Goal: Check status

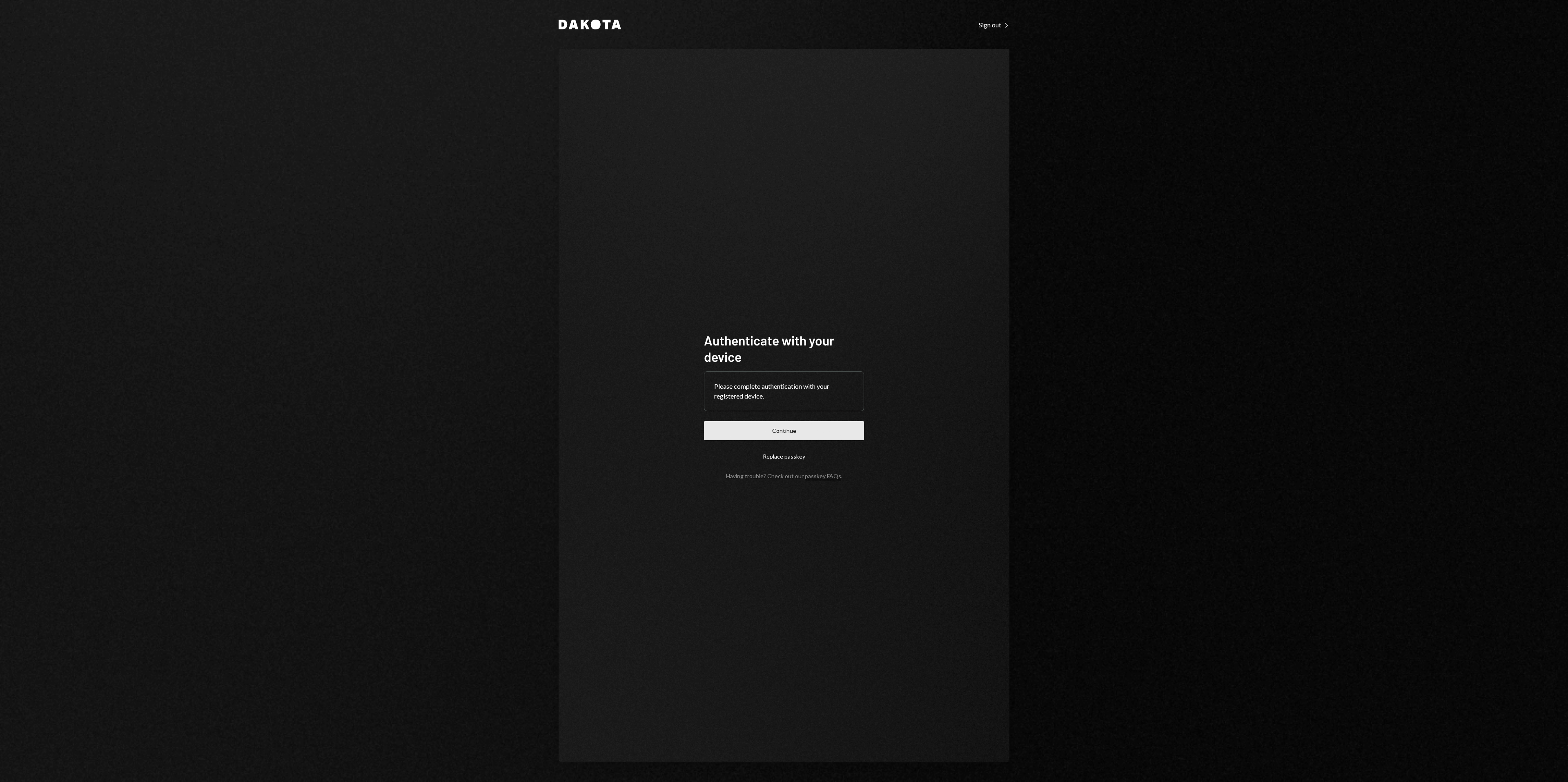
click at [809, 430] on button "Continue" at bounding box center [784, 430] width 160 height 19
click at [819, 427] on button "Continue" at bounding box center [784, 430] width 160 height 19
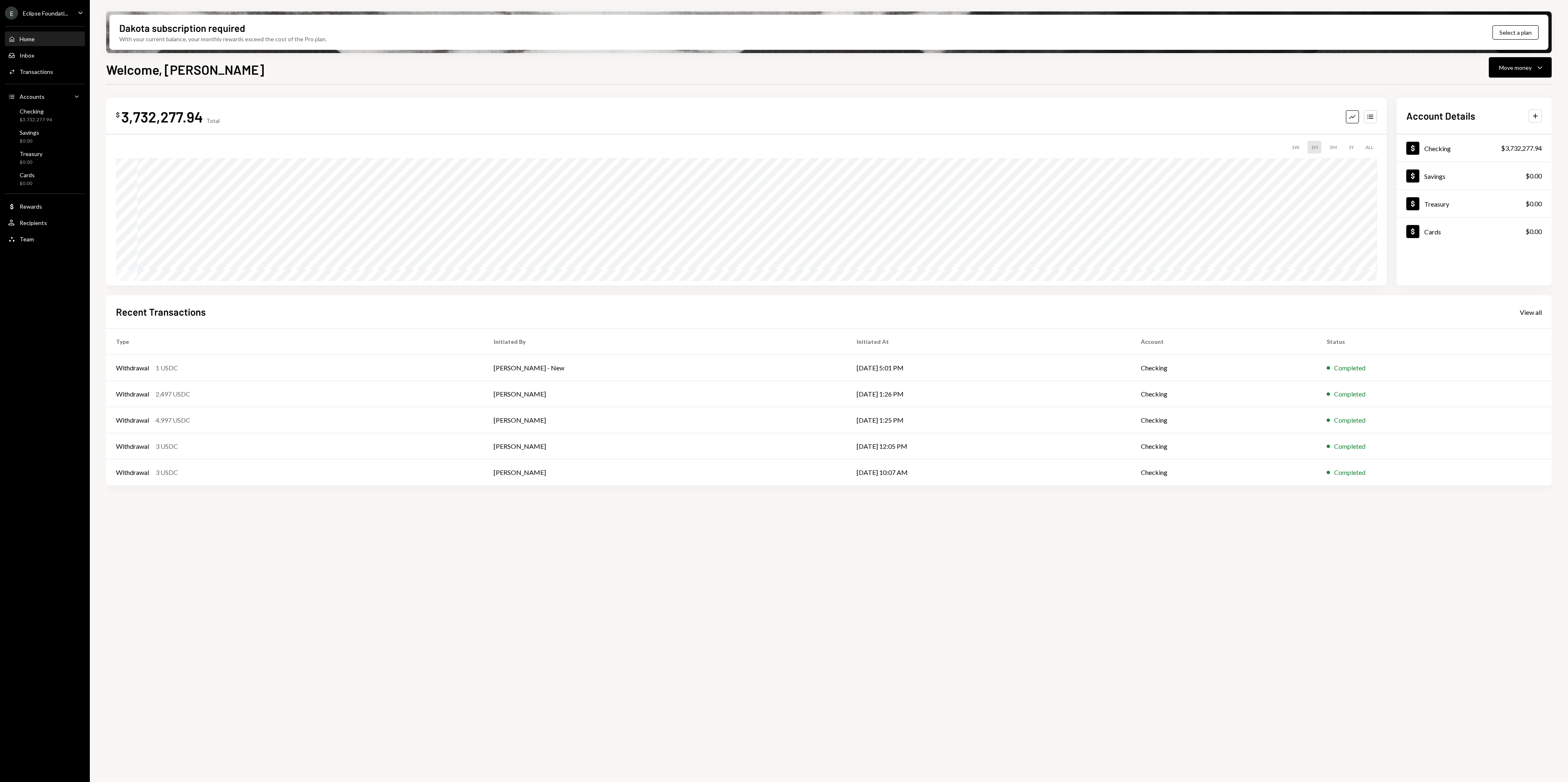
click at [53, 17] on div "E Eclipse Foundati..." at bounding box center [36, 13] width 64 height 13
click at [57, 116] on div "View all accounts" at bounding box center [63, 114] width 75 height 7
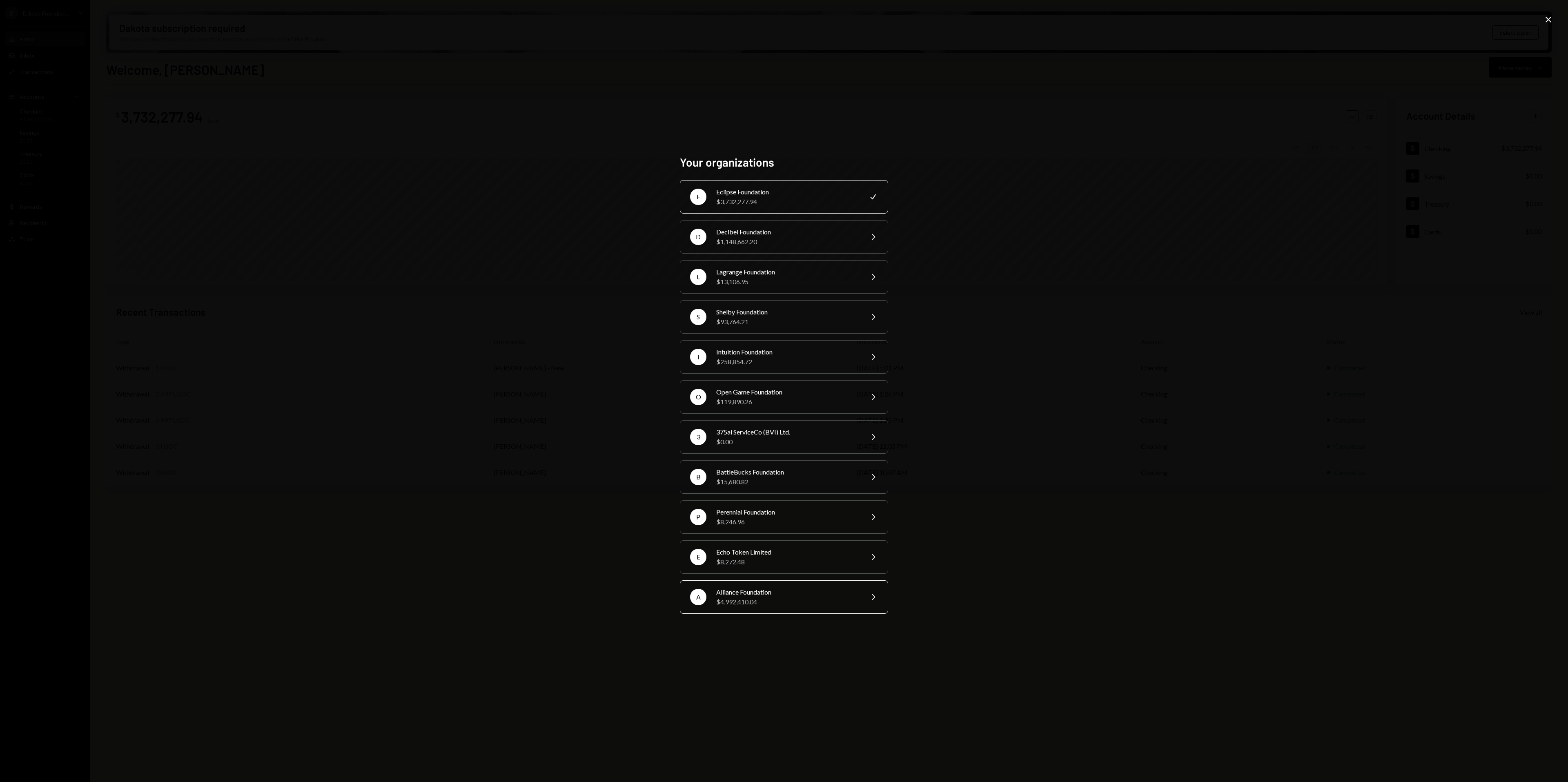
click at [773, 592] on div "Alliance Foundation" at bounding box center [787, 592] width 142 height 10
drag, startPoint x: 773, startPoint y: 592, endPoint x: 1174, endPoint y: 642, distance: 404.1
click at [1174, 642] on div "Your organizations E Eclipse Foundation $3,732,277.94 Check D Decibel Foundatio…" at bounding box center [784, 391] width 1568 height 782
click at [725, 597] on div "Alliance Foundation" at bounding box center [787, 592] width 142 height 10
click at [856, 595] on div "Alliance Foundation" at bounding box center [787, 592] width 142 height 10
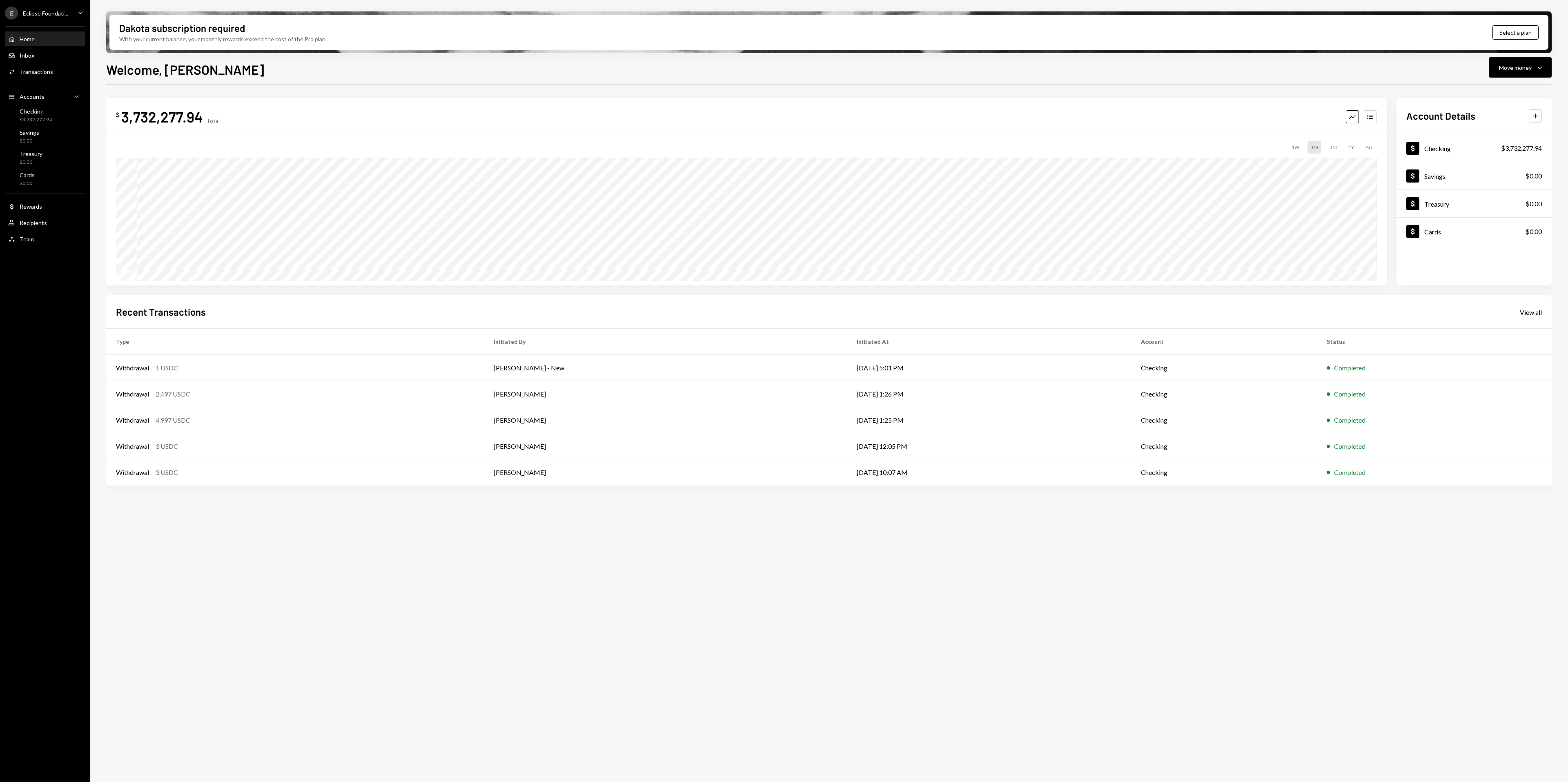
click at [42, 10] on div "Eclipse Foundati..." at bounding box center [45, 13] width 45 height 7
